Goal: Information Seeking & Learning: Check status

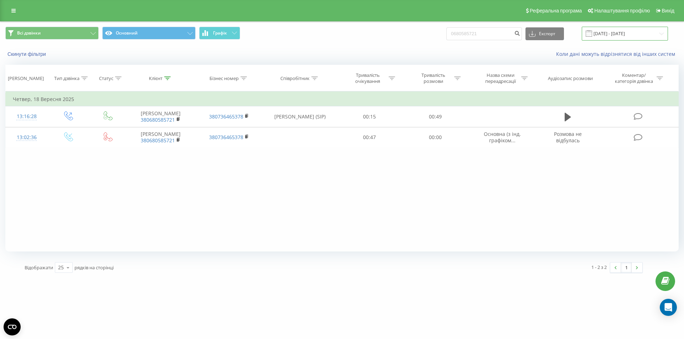
click at [622, 31] on input "[DATE] - [DATE]" at bounding box center [624, 34] width 86 height 14
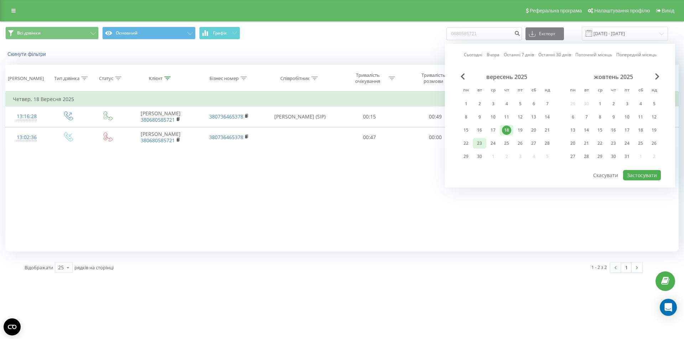
click at [478, 143] on div "23" at bounding box center [479, 143] width 9 height 9
click at [637, 172] on button "Застосувати" at bounding box center [642, 175] width 38 height 10
type input "[DATE] - [DATE]"
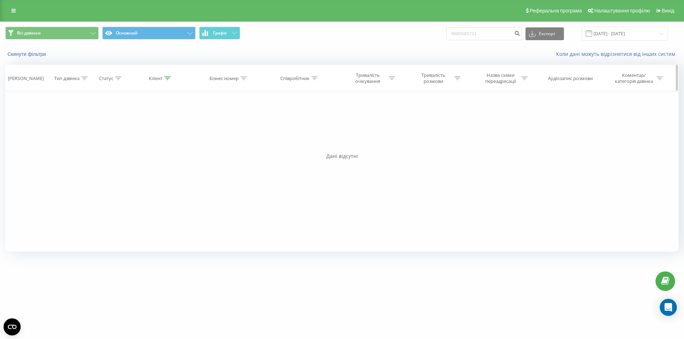
click at [167, 77] on icon at bounding box center [167, 79] width 6 height 4
click at [171, 127] on input "0680585721" at bounding box center [160, 129] width 63 height 12
click at [171, 128] on input "0680585721" at bounding box center [160, 129] width 63 height 12
click at [182, 143] on span "OK" at bounding box center [176, 143] width 20 height 11
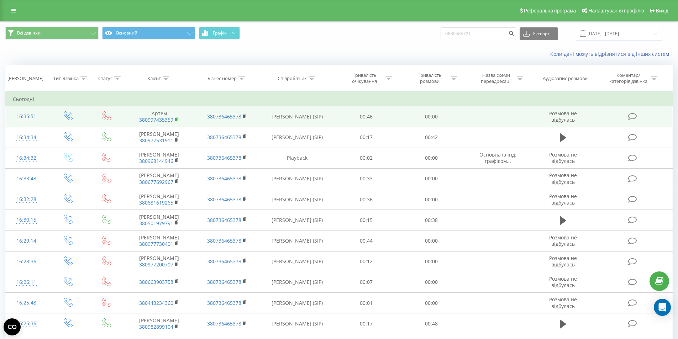
click at [176, 120] on rect at bounding box center [176, 119] width 2 height 3
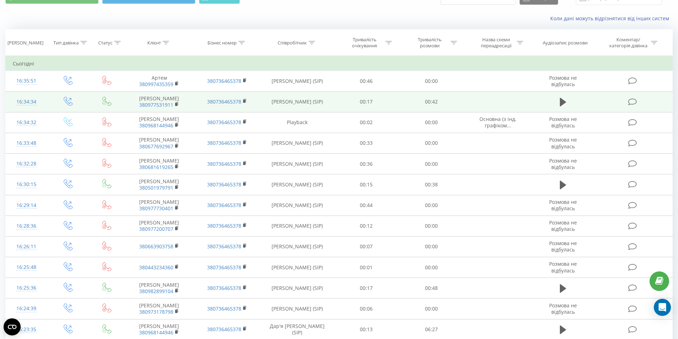
scroll to position [71, 0]
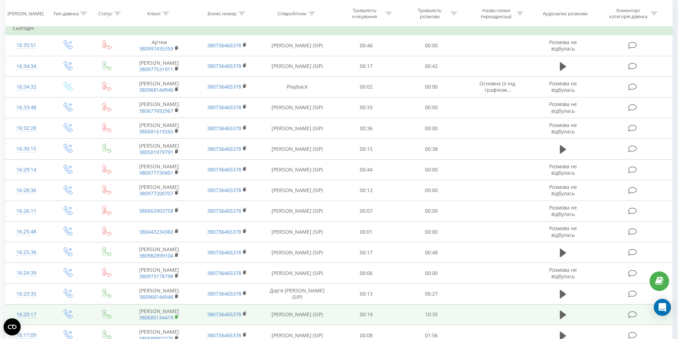
click at [177, 319] on rect at bounding box center [176, 317] width 2 height 3
